Goal: Task Accomplishment & Management: Manage account settings

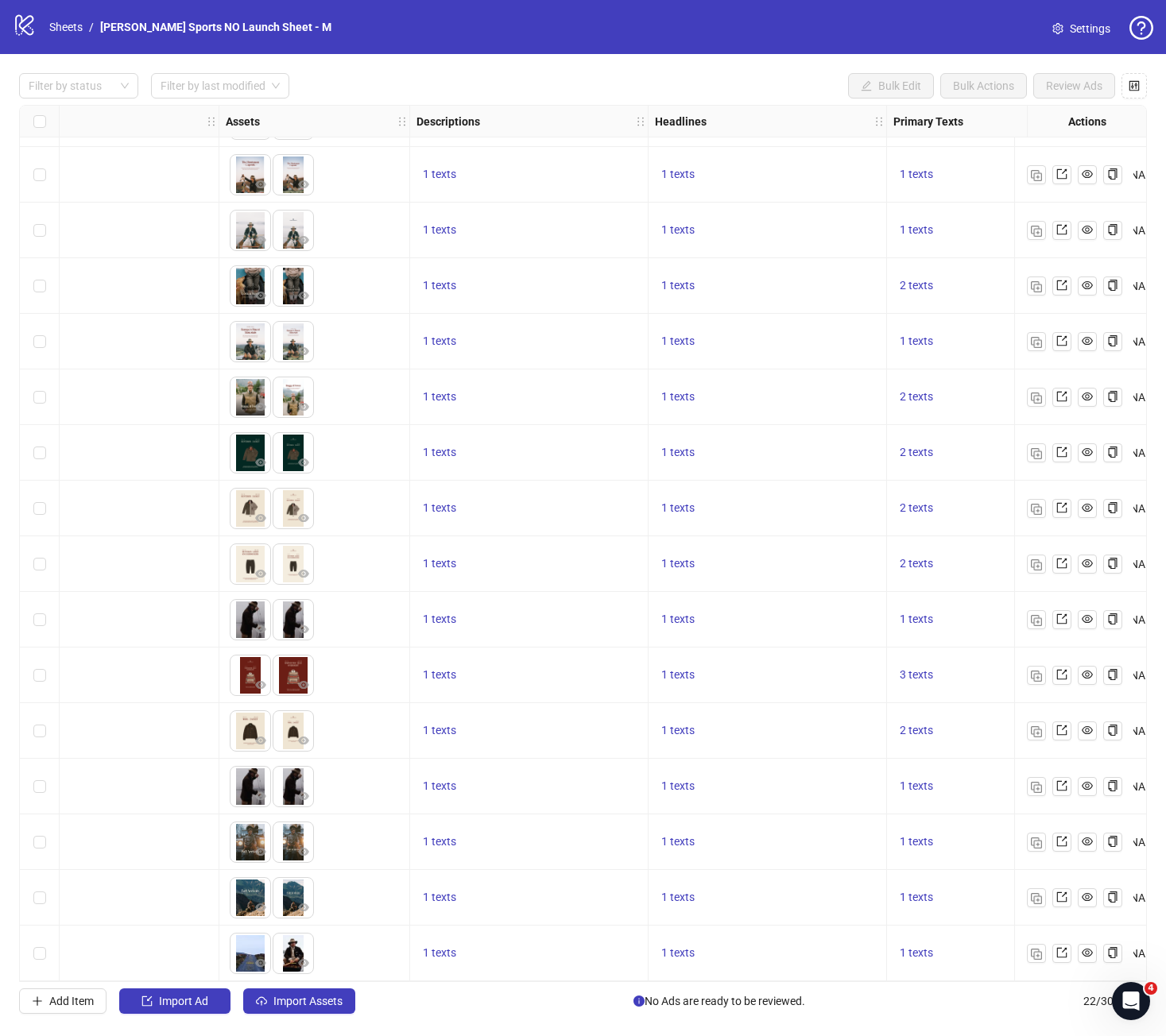
scroll to position [386, 763]
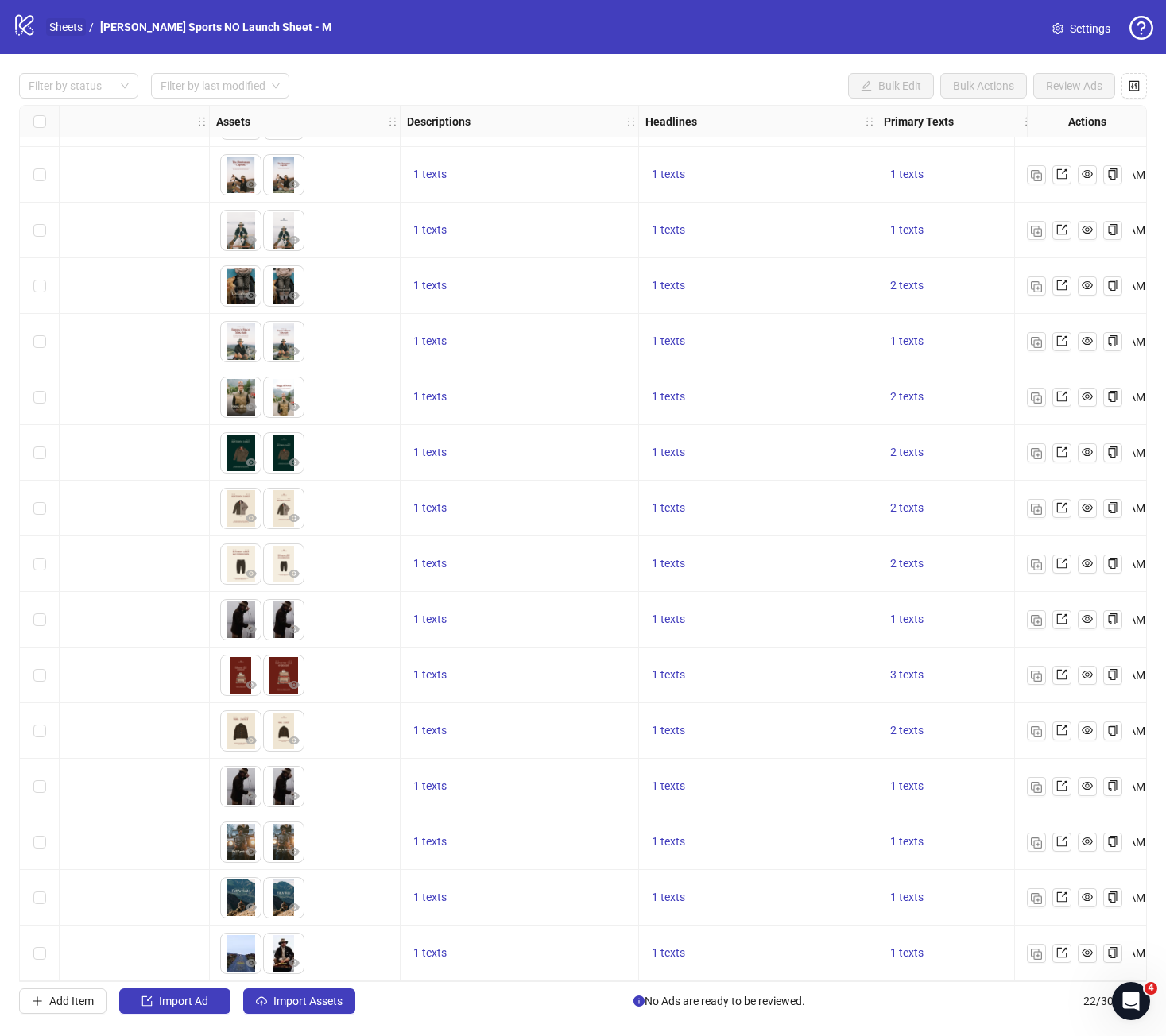
click at [61, 32] on link "Sheets" at bounding box center [66, 27] width 40 height 18
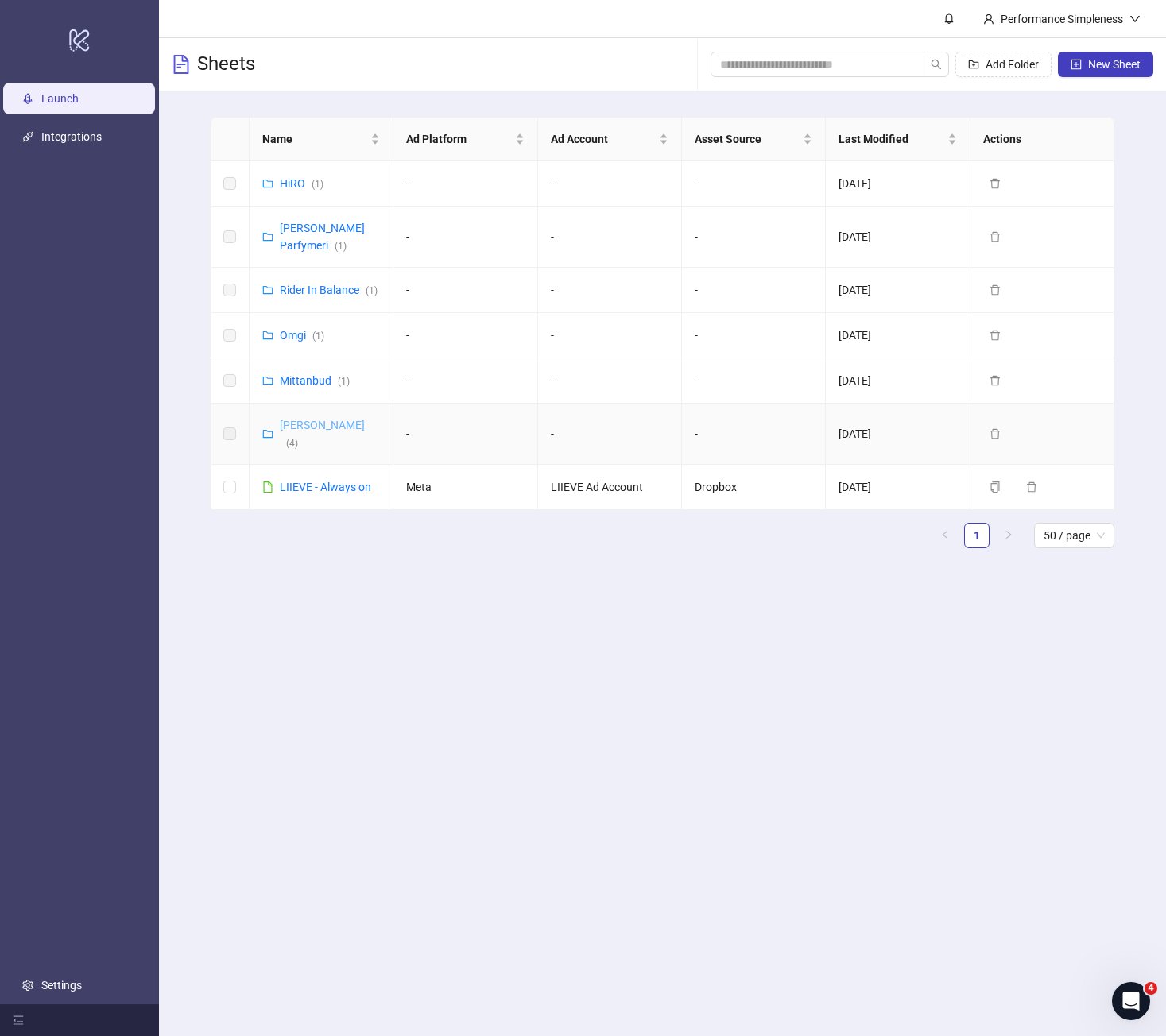
click at [305, 419] on link "[PERSON_NAME] ( 4 )" at bounding box center [322, 434] width 85 height 30
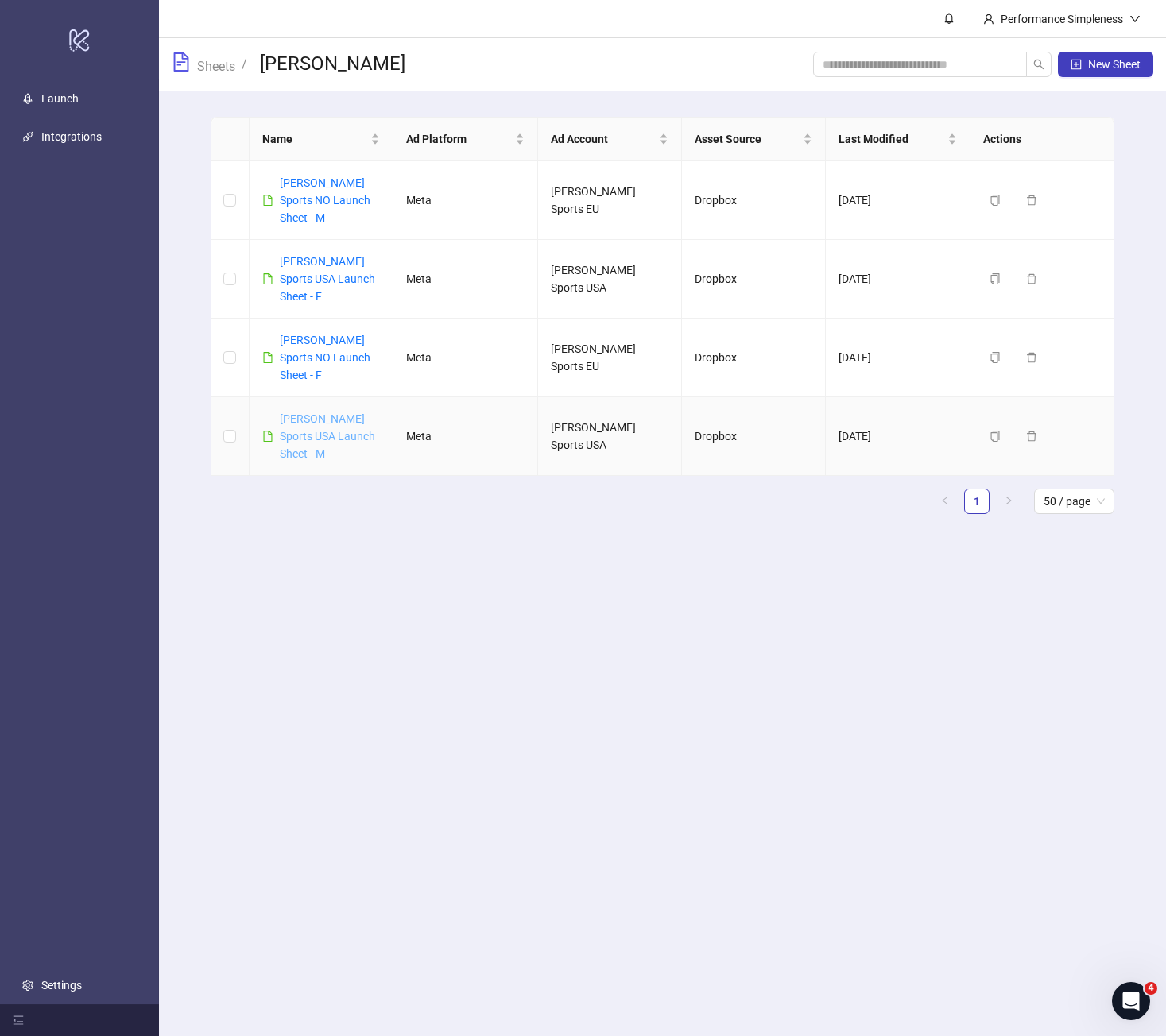
click at [335, 412] on link "[PERSON_NAME] Sports USA Launch Sheet - M" at bounding box center [327, 436] width 95 height 48
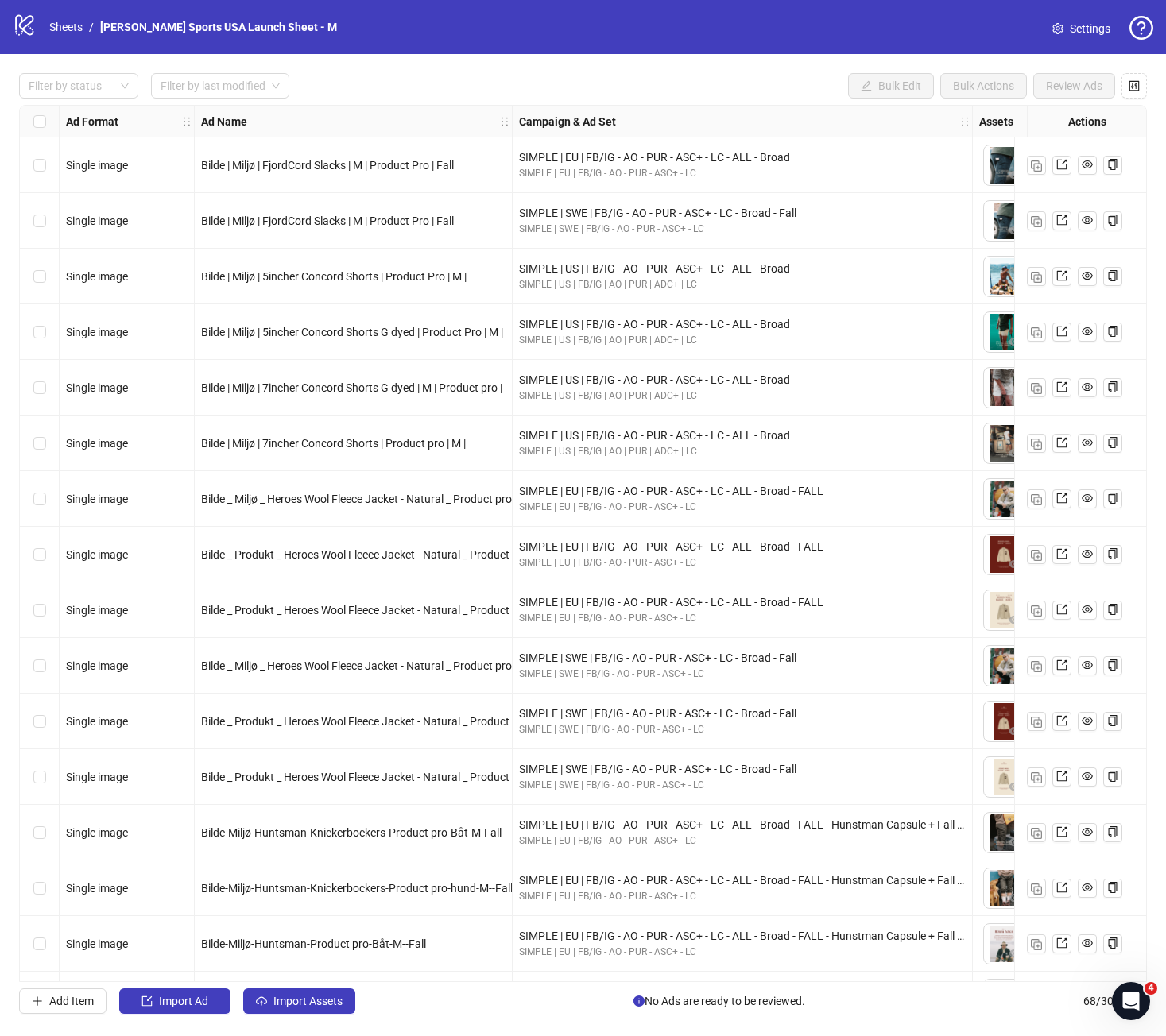
click at [1074, 23] on span "Settings" at bounding box center [1090, 28] width 41 height 18
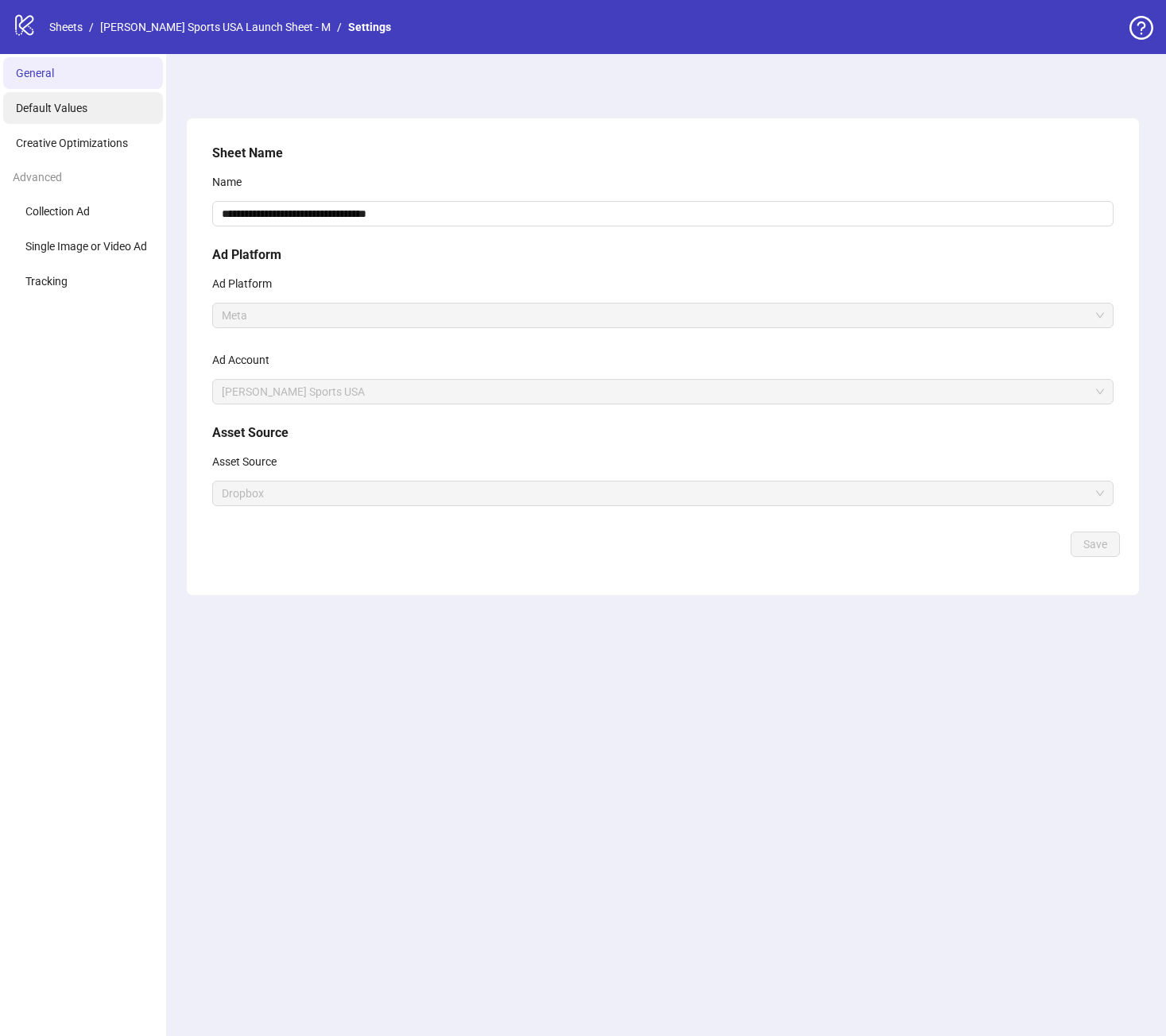
click at [98, 112] on li "Default Values" at bounding box center [83, 108] width 160 height 32
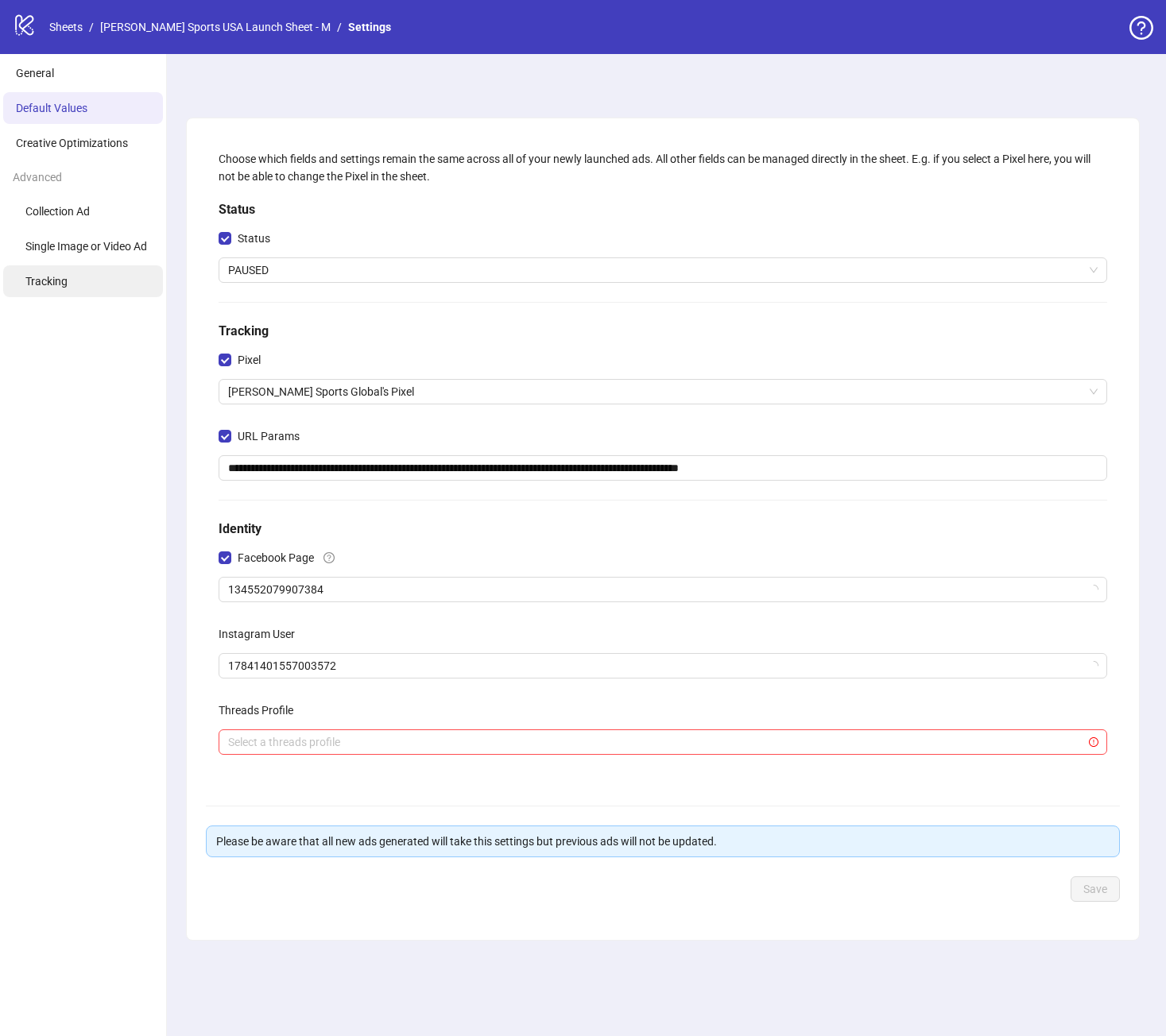
click at [84, 272] on li "Tracking" at bounding box center [83, 281] width 160 height 32
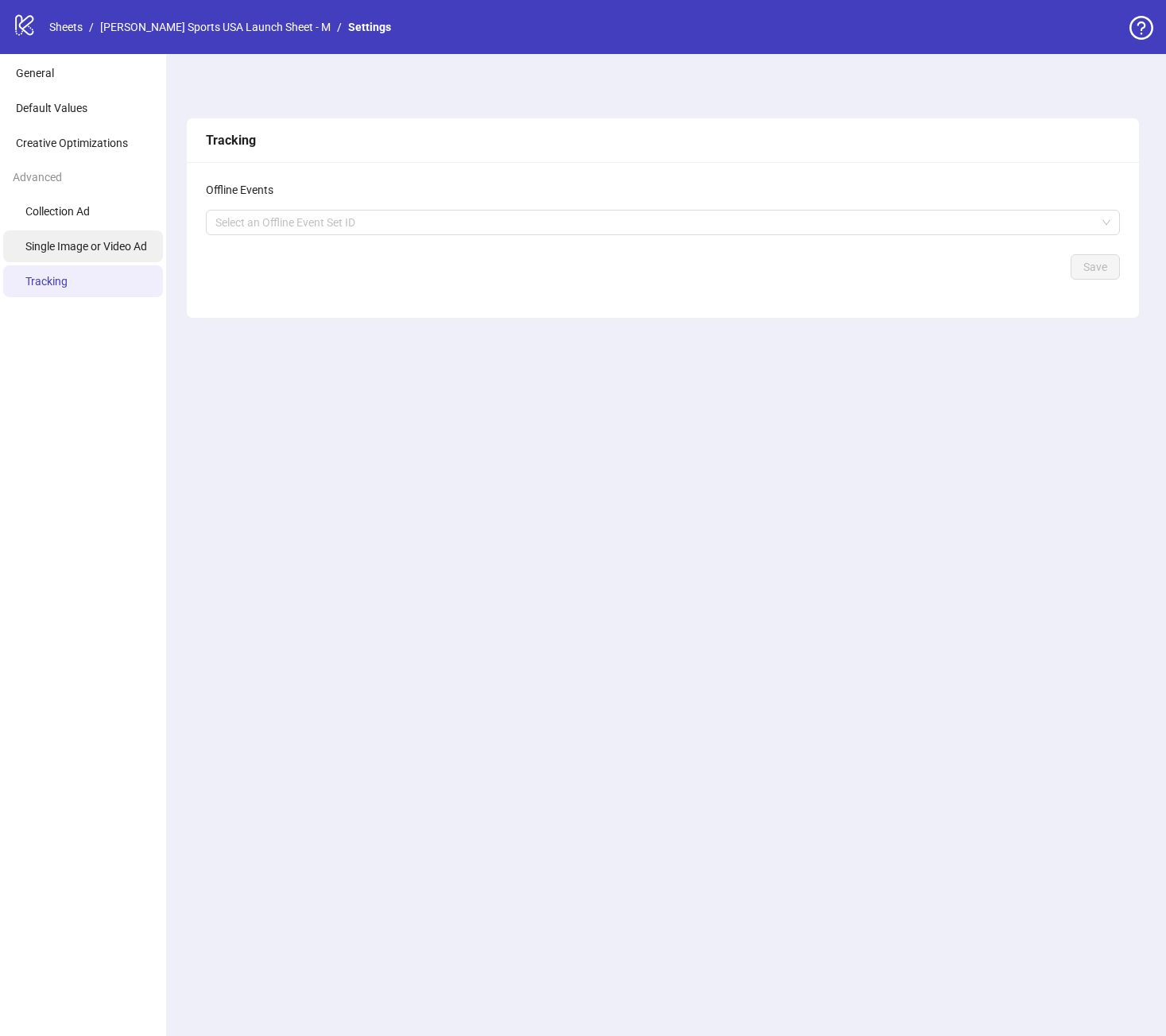
click at [90, 247] on span "Single Image or Video Ad" at bounding box center [86, 246] width 122 height 12
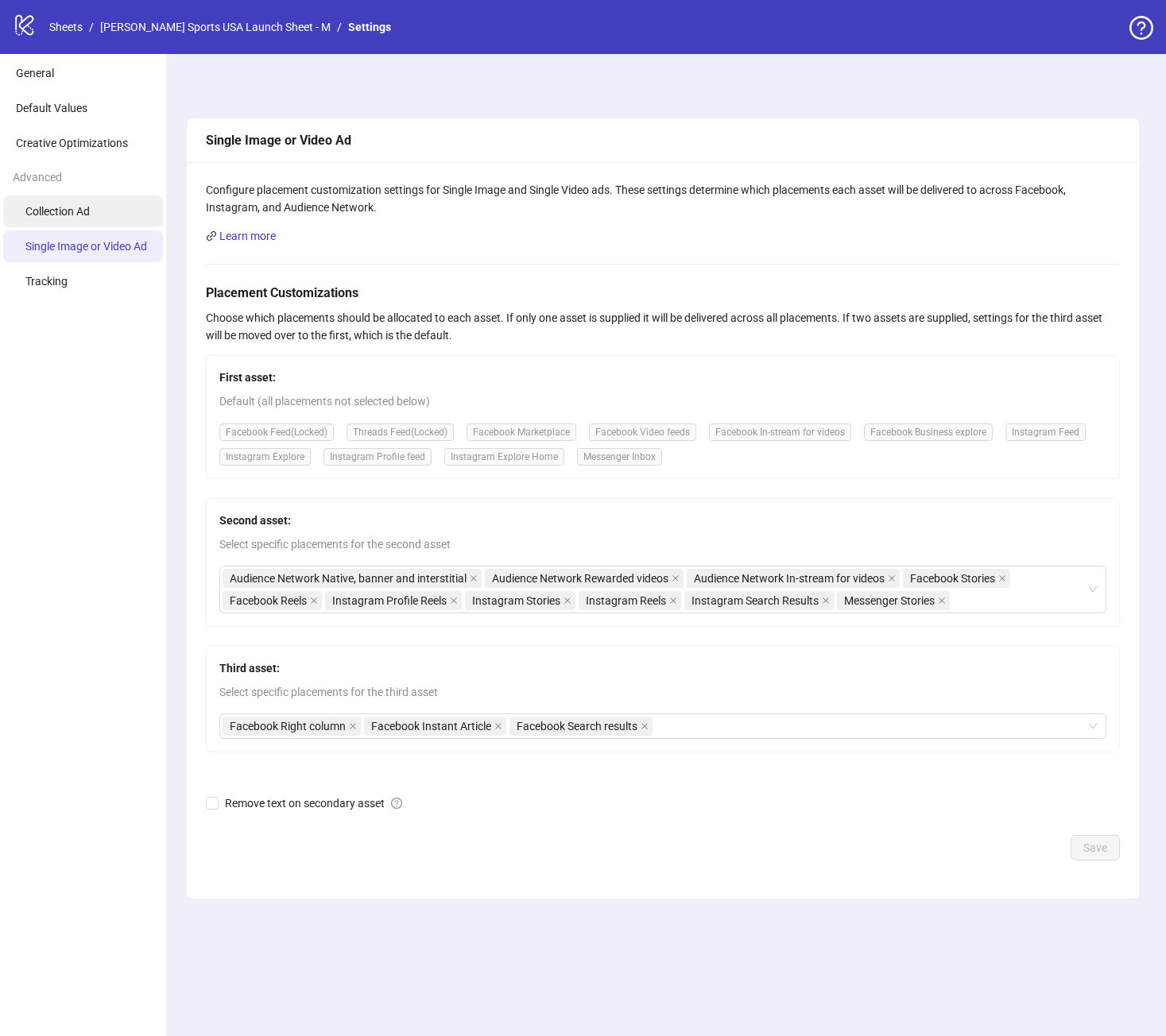
click at [85, 218] on li "Collection Ad" at bounding box center [83, 211] width 160 height 32
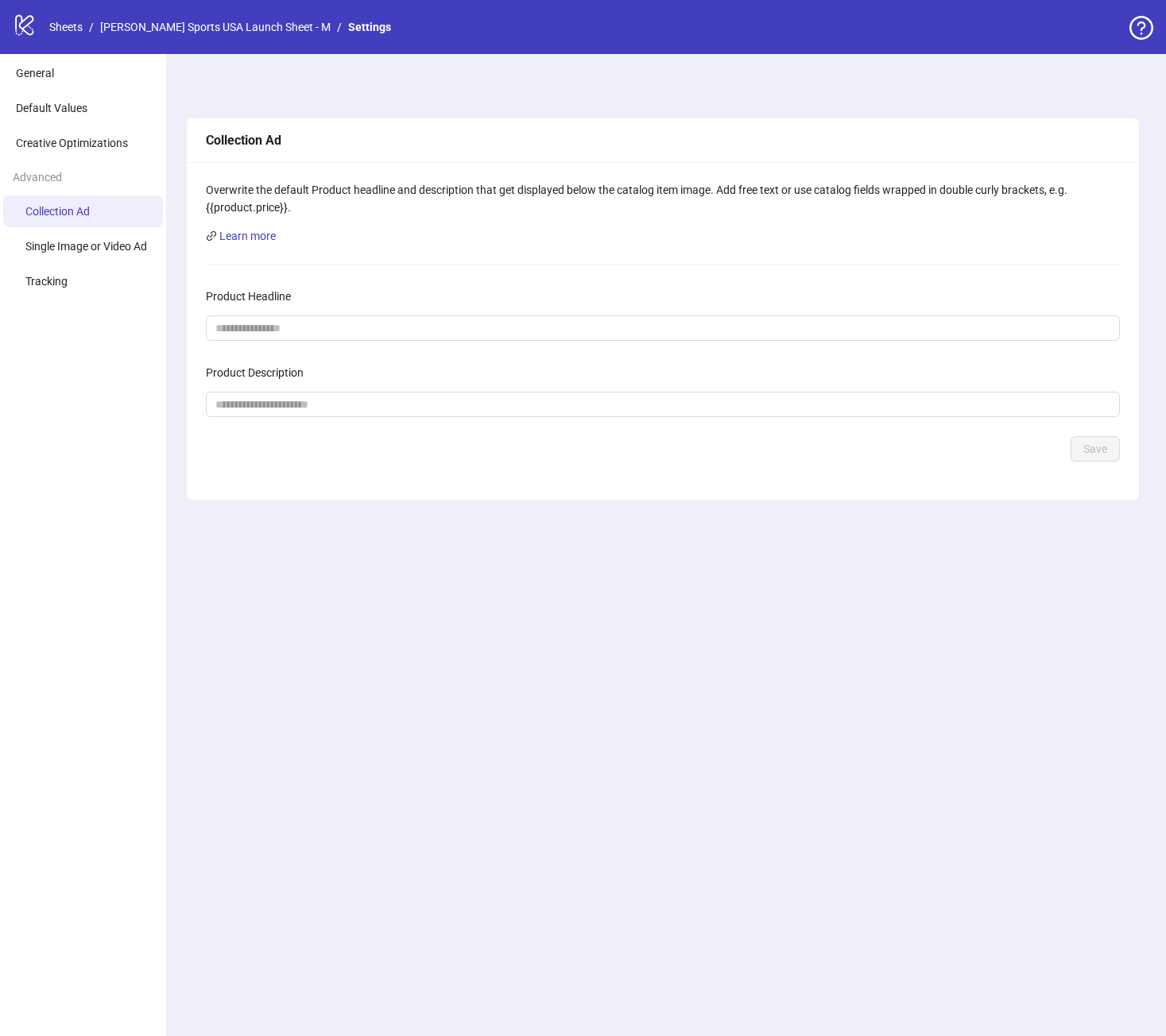
click at [29, 30] on icon "logo/logo-mobile" at bounding box center [24, 24] width 24 height 24
click at [60, 28] on link "Sheets" at bounding box center [66, 27] width 40 height 18
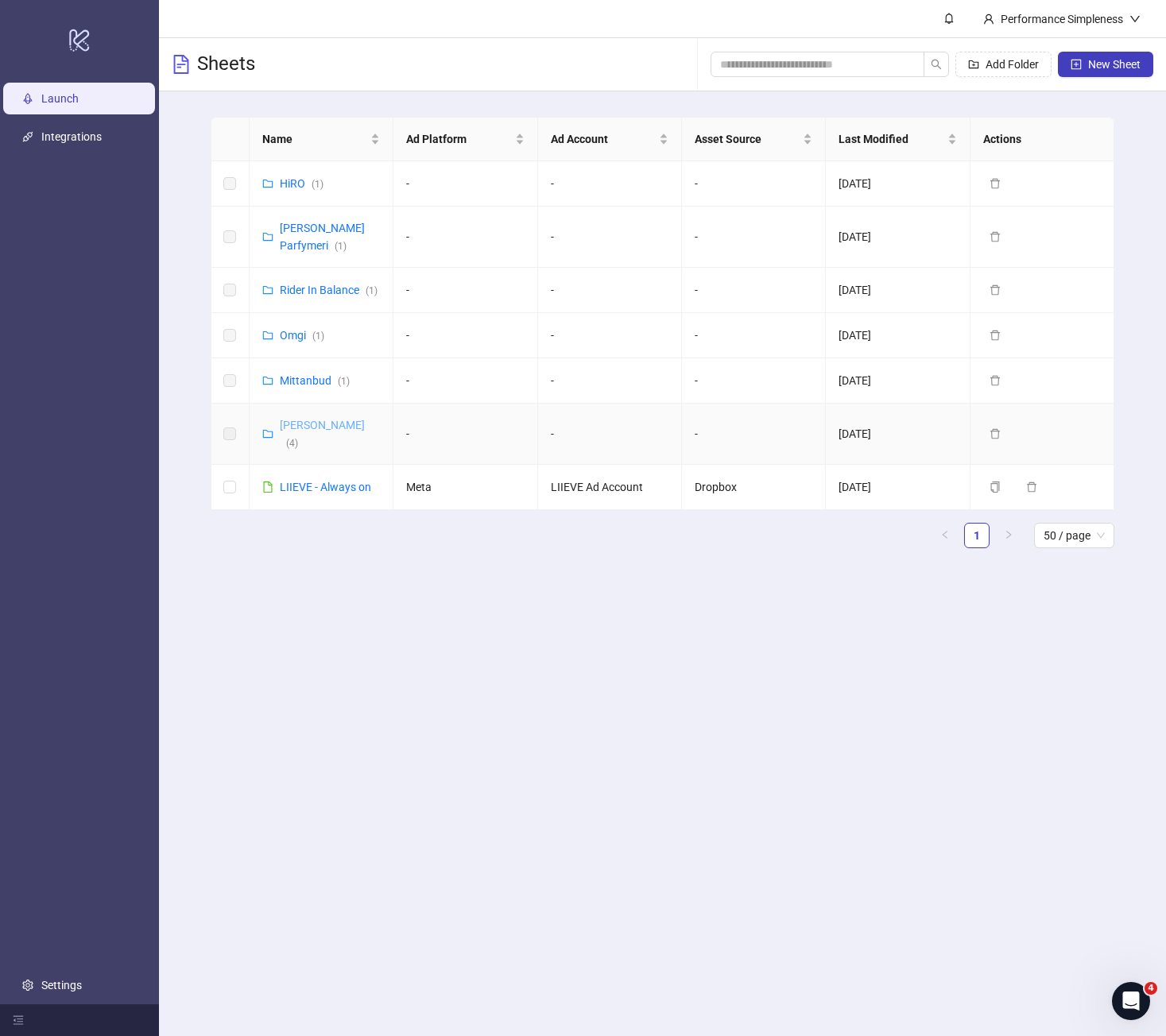
click at [318, 419] on link "[PERSON_NAME] ( 4 )" at bounding box center [322, 434] width 85 height 30
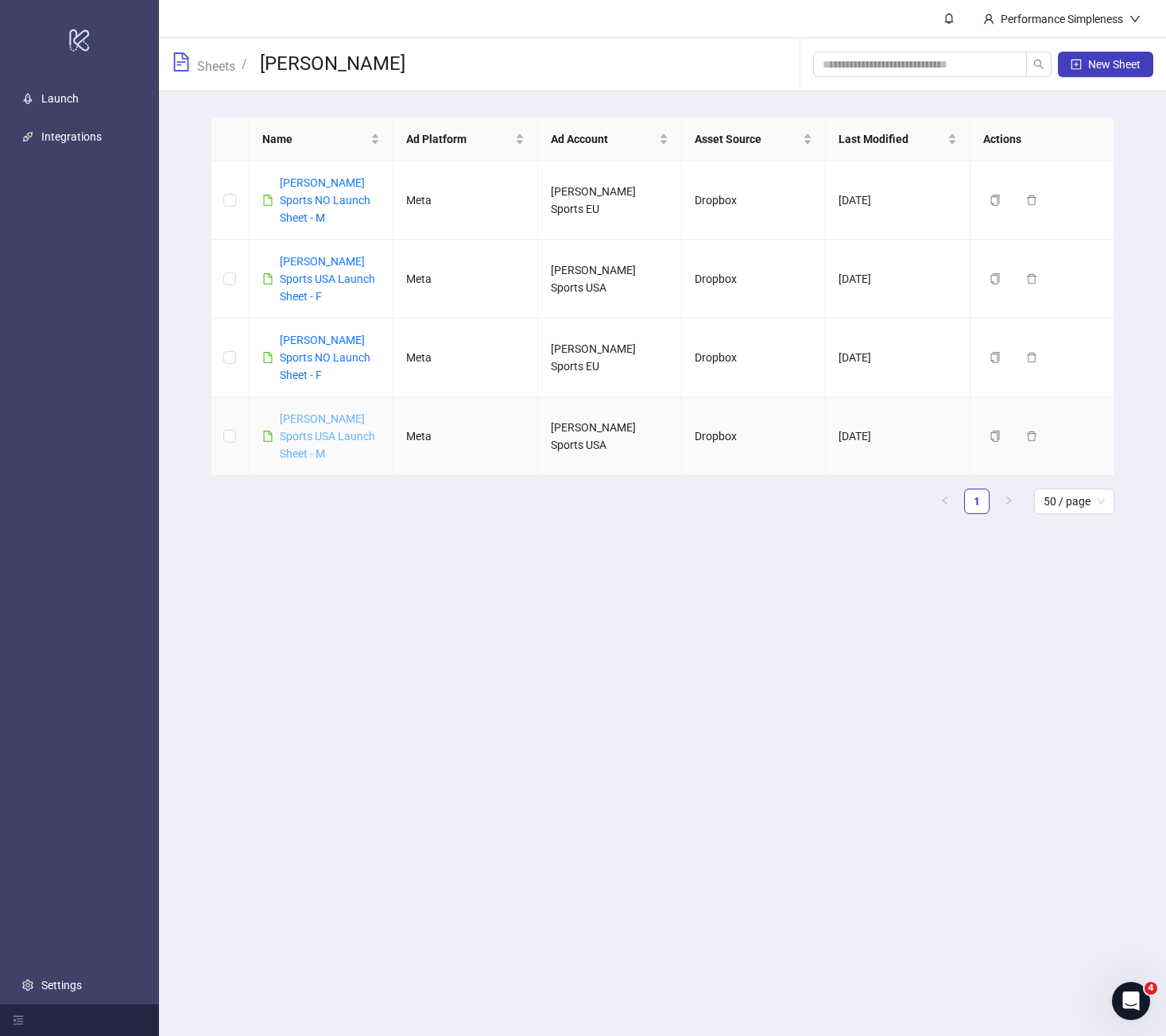
click at [353, 416] on link "[PERSON_NAME] Sports USA Launch Sheet - M" at bounding box center [327, 436] width 95 height 48
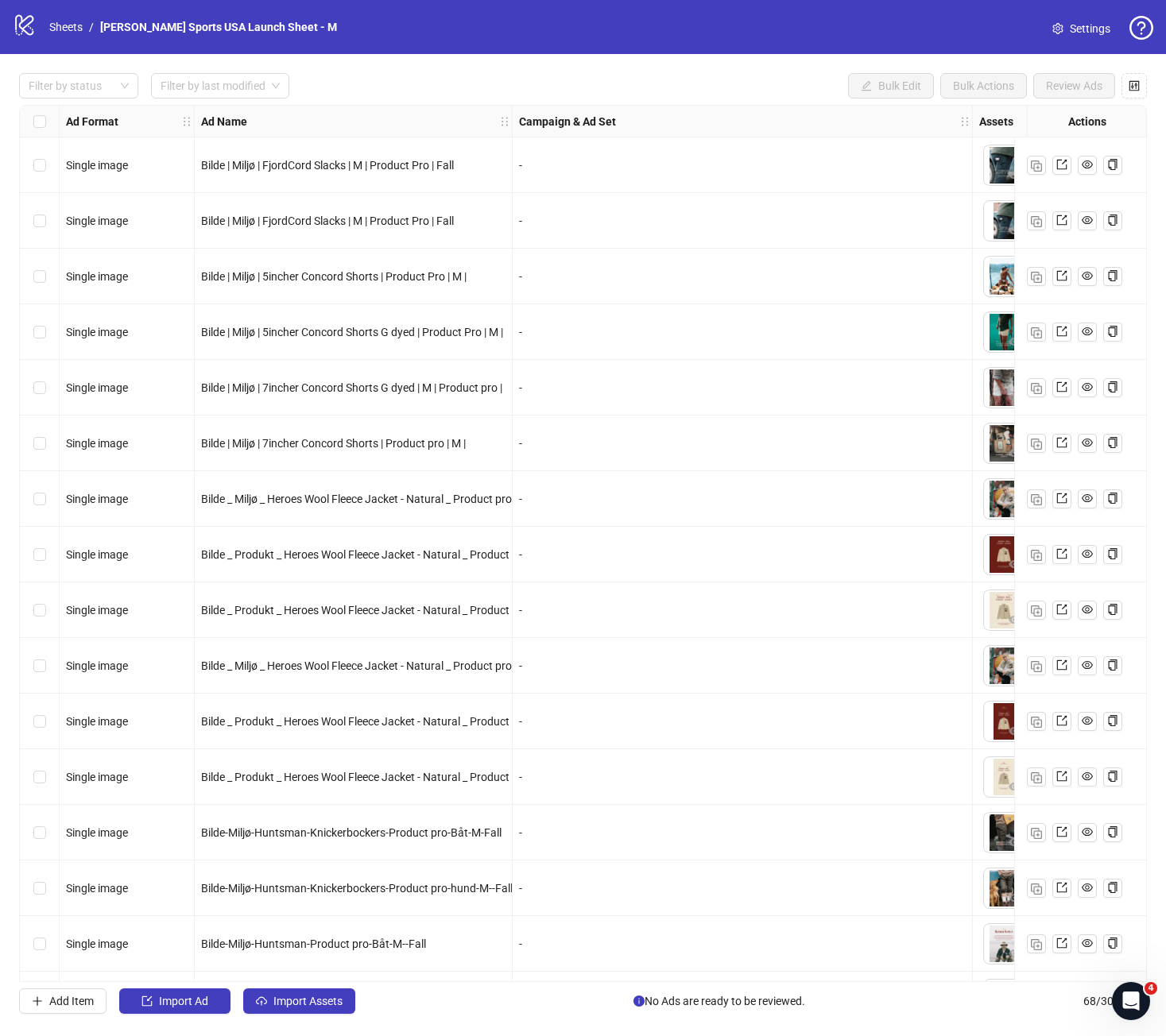
click at [1068, 27] on link "Settings" at bounding box center [1081, 28] width 83 height 26
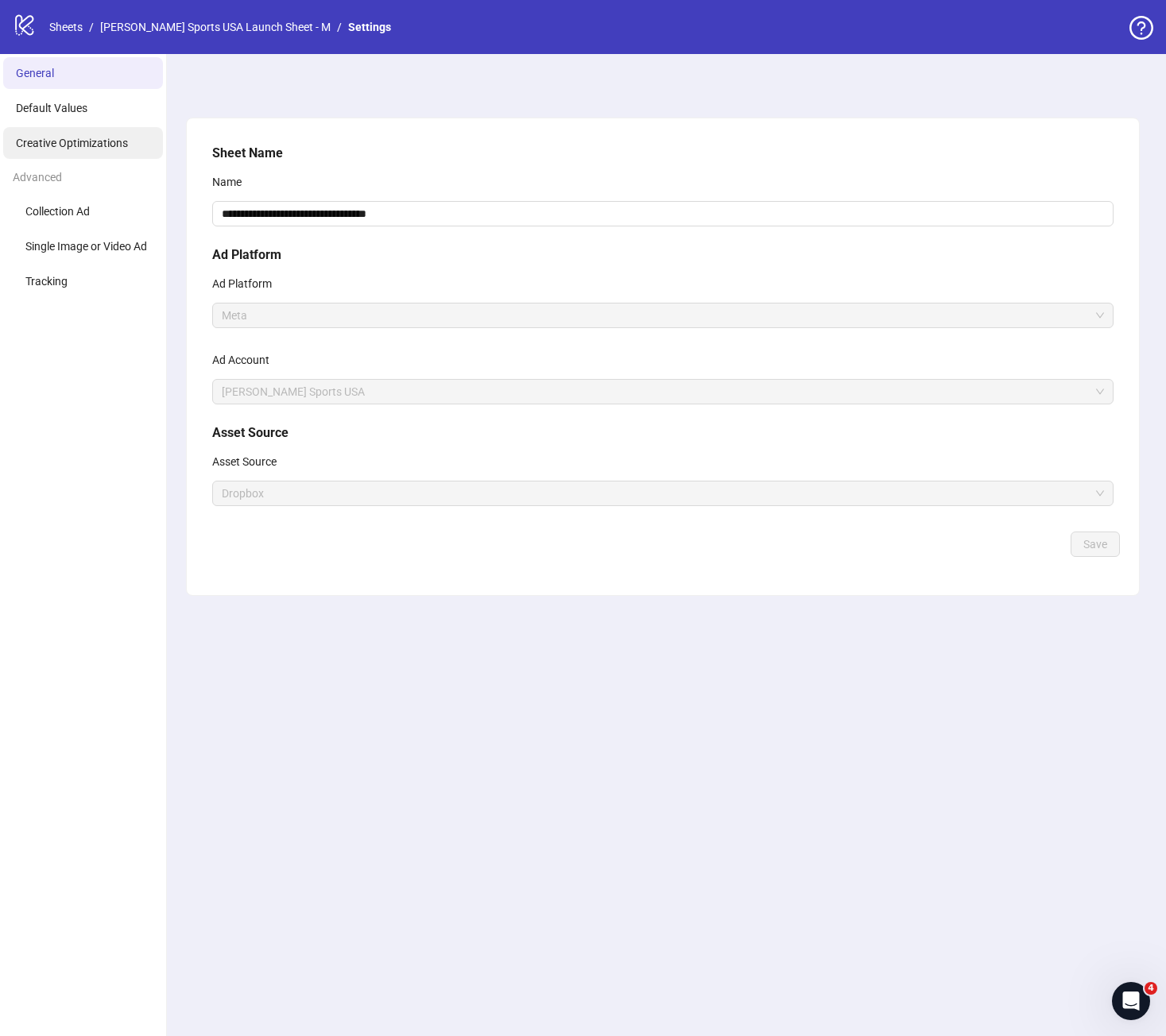
click at [137, 154] on li "Creative Optimizations" at bounding box center [83, 143] width 160 height 32
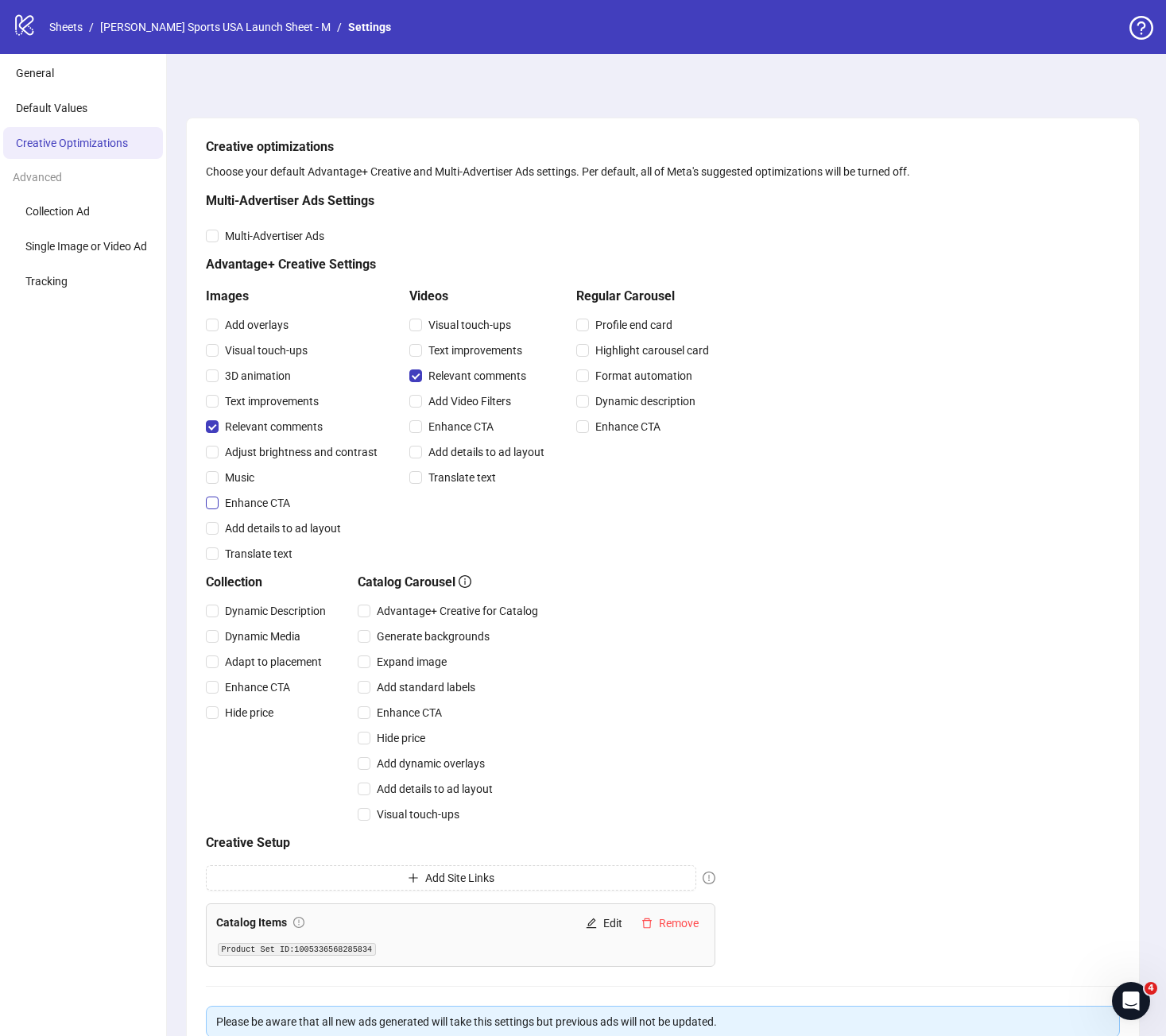
click at [264, 506] on span "Enhance CTA" at bounding box center [257, 503] width 78 height 18
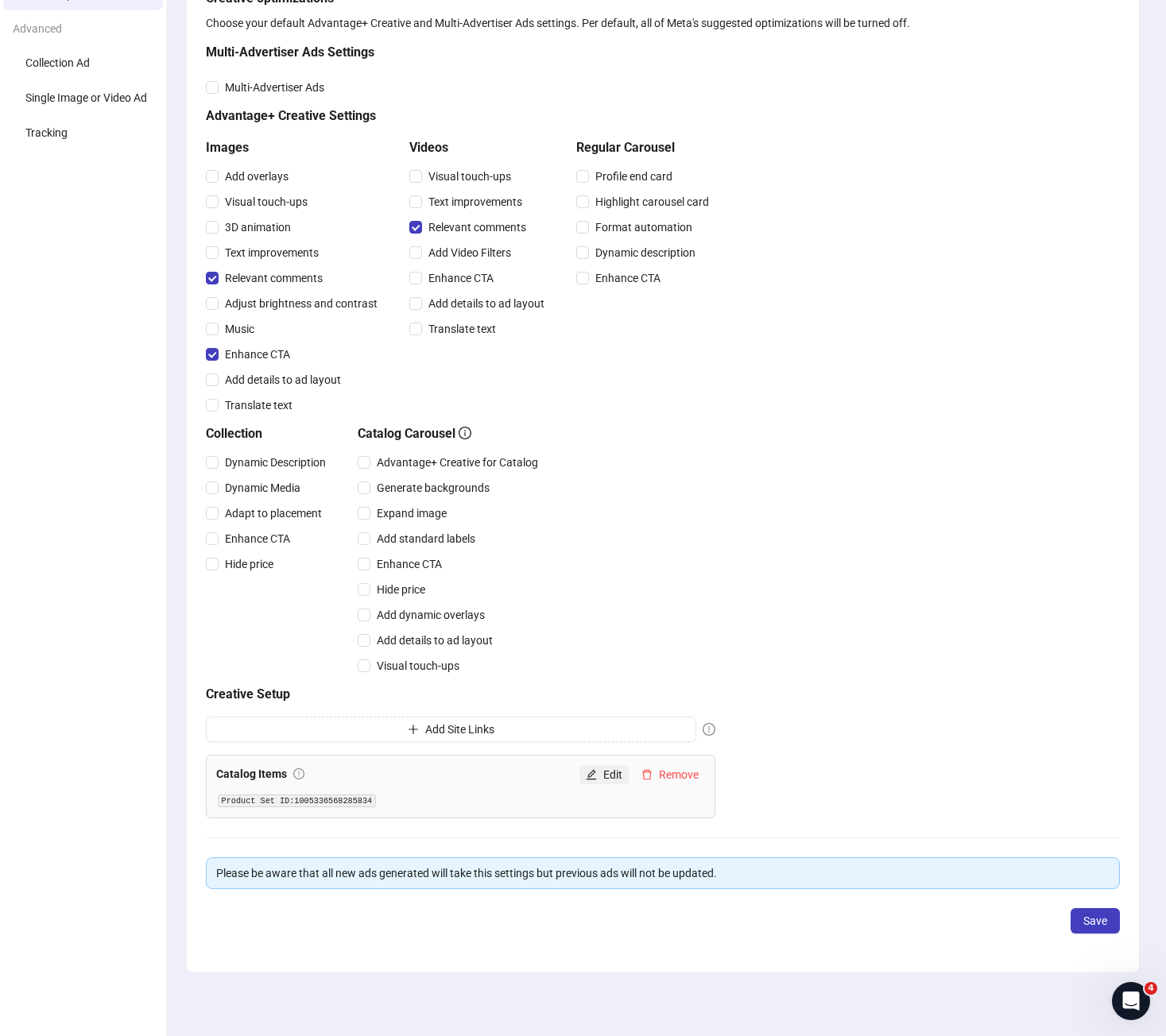
click at [604, 772] on span "Edit" at bounding box center [612, 774] width 19 height 12
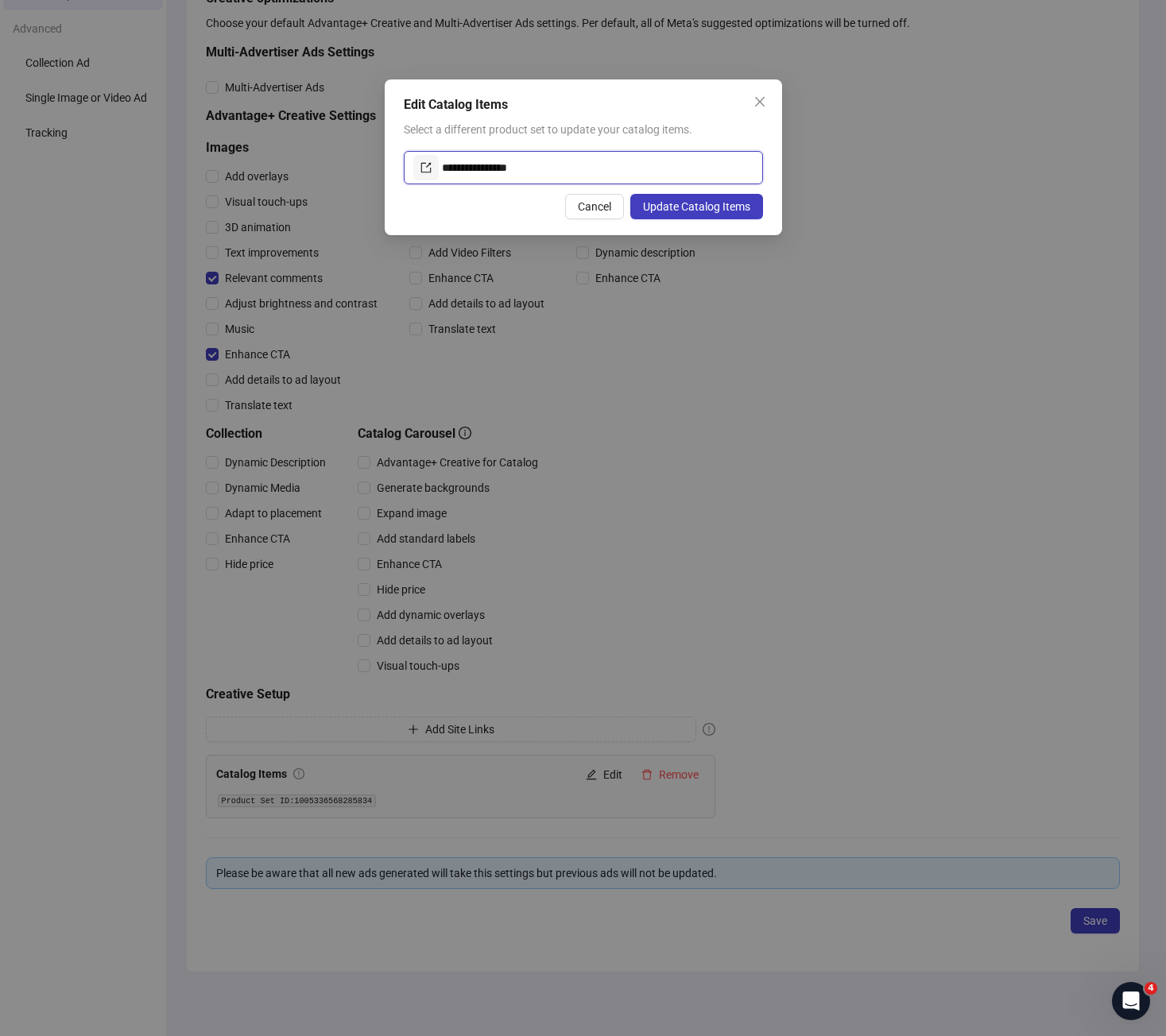
click at [580, 167] on input "**********" at bounding box center [597, 168] width 311 height 26
paste input "text"
type input "**********"
click at [686, 190] on div "**********" at bounding box center [583, 158] width 398 height 156
click at [678, 203] on span "Update Catalog Items" at bounding box center [696, 207] width 107 height 12
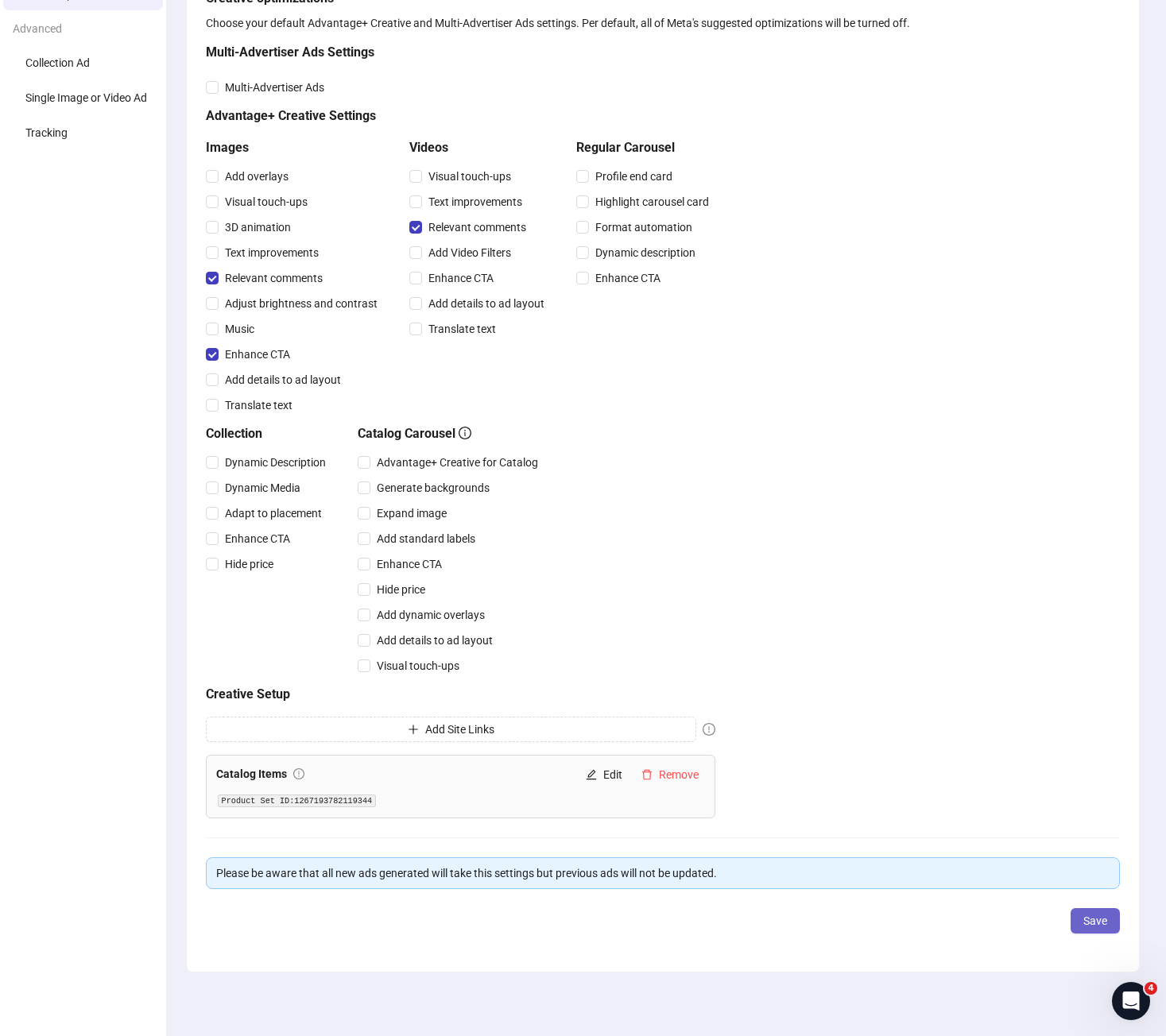
click at [1081, 910] on button "Save" at bounding box center [1095, 921] width 50 height 26
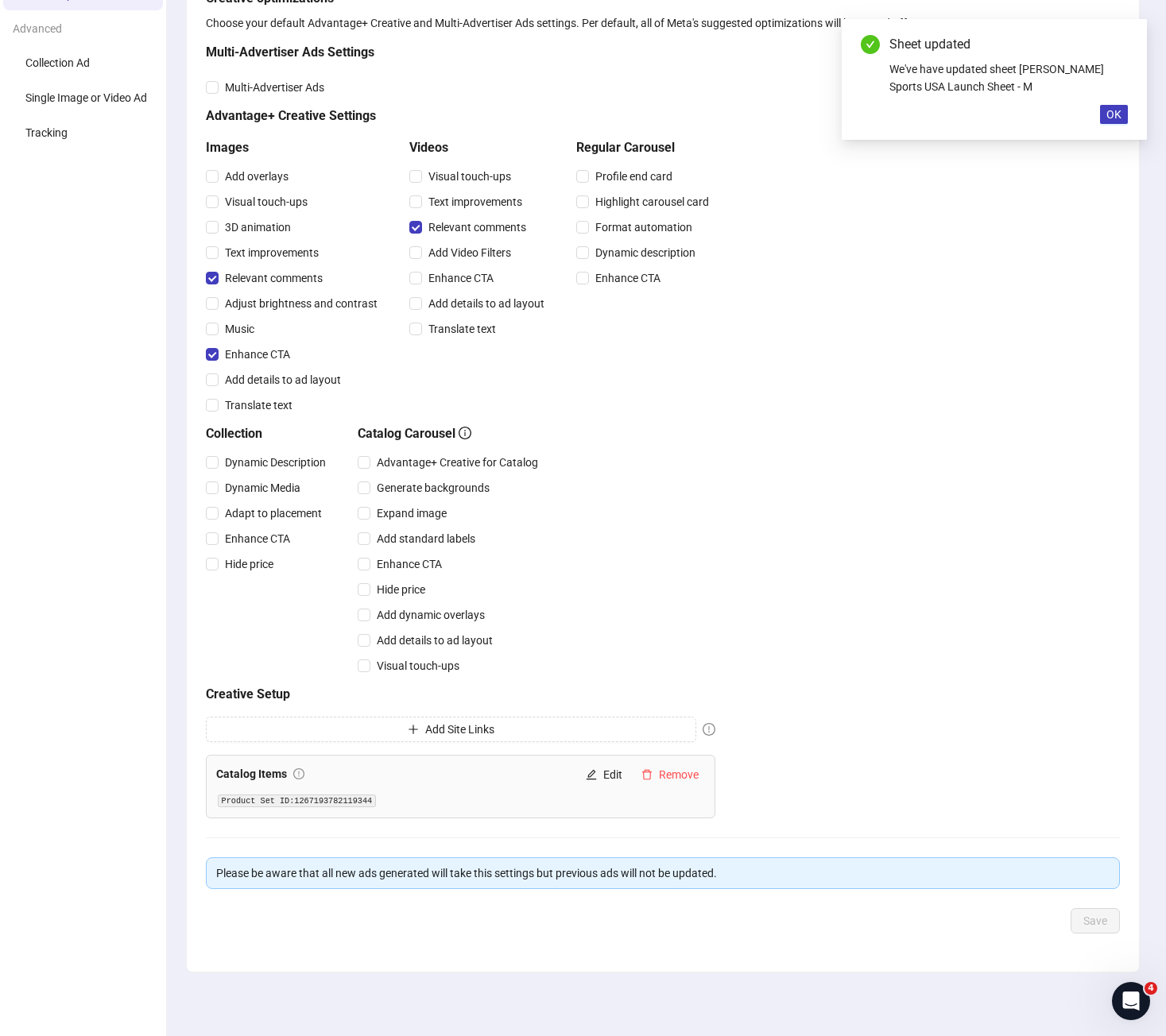
scroll to position [0, 0]
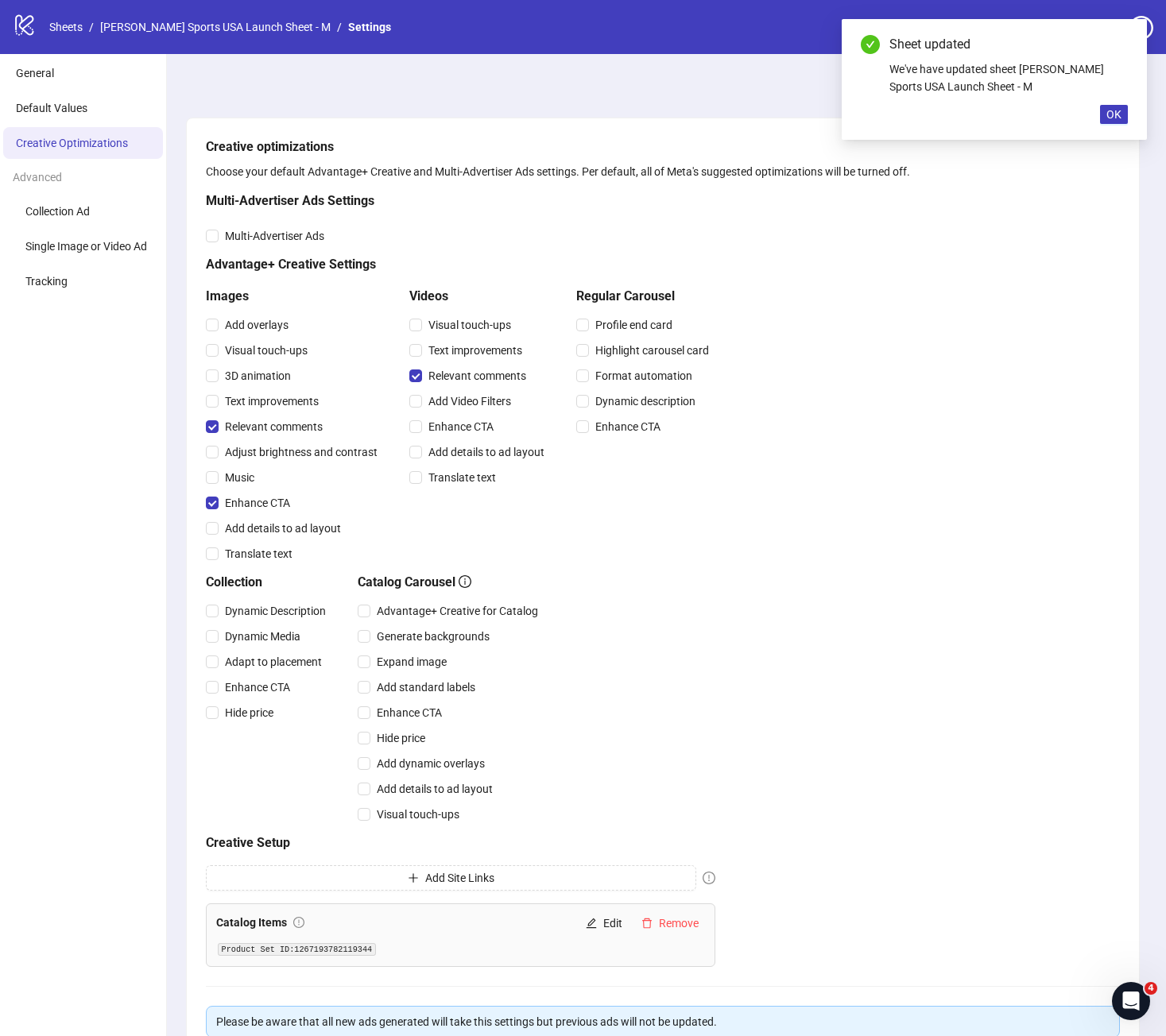
click at [240, 26] on link "[PERSON_NAME] Sports USA Launch Sheet - M" at bounding box center [215, 27] width 237 height 18
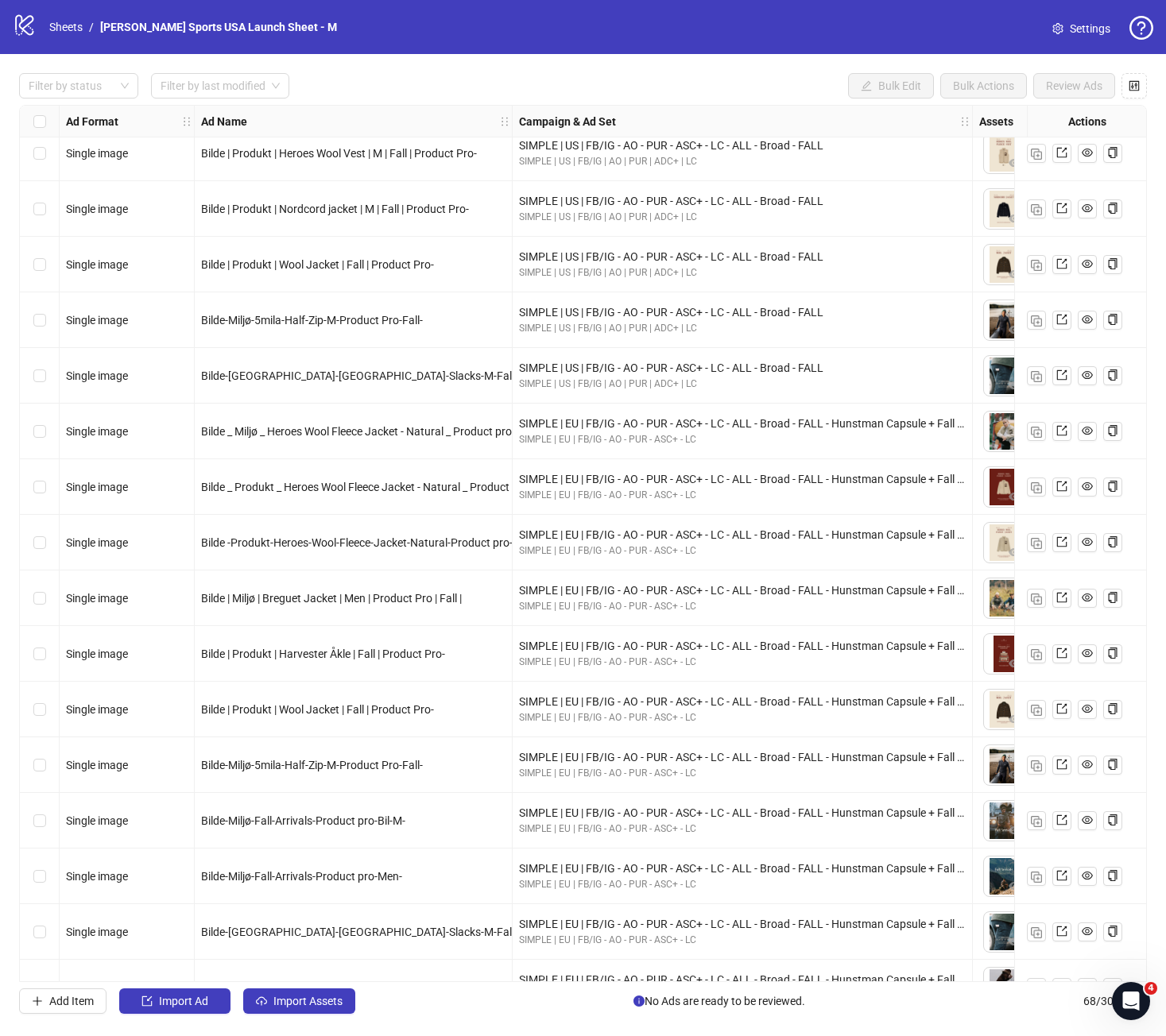
scroll to position [2944, 0]
